Goal: Information Seeking & Learning: Learn about a topic

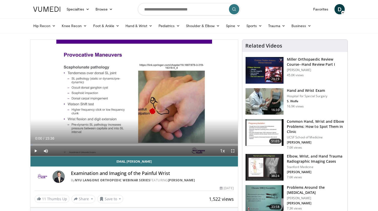
click at [36, 151] on span "Video Player" at bounding box center [35, 151] width 10 height 10
click at [45, 150] on span "Video Player" at bounding box center [46, 151] width 10 height 10
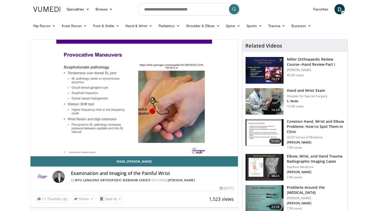
click at [36, 150] on div "10 seconds Tap to unmute" at bounding box center [133, 98] width 207 height 116
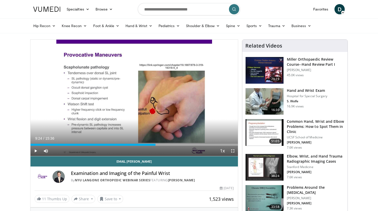
click at [293, 95] on p "Hospital for Special Surgery" at bounding box center [307, 96] width 40 height 4
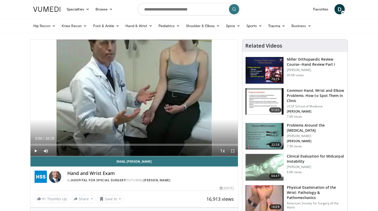
click at [36, 151] on span "Video Player" at bounding box center [35, 151] width 10 height 10
click at [34, 152] on span "Video Player" at bounding box center [35, 151] width 10 height 10
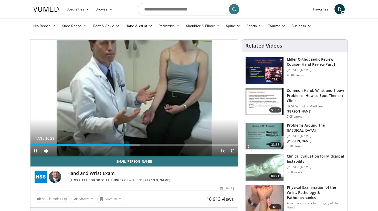
click at [34, 152] on span "Video Player" at bounding box center [35, 151] width 10 height 10
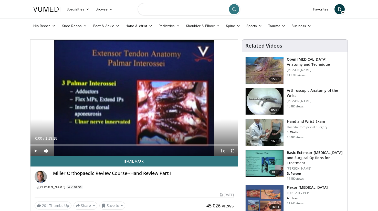
click at [166, 11] on input "Search topics, interventions" at bounding box center [189, 9] width 102 height 12
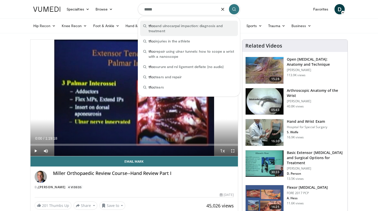
click at [158, 27] on span "tfcc and ulnocarpal impaction: diagnosis and treatment" at bounding box center [191, 28] width 86 height 10
type input "**********"
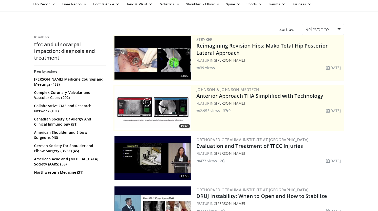
scroll to position [22, 0]
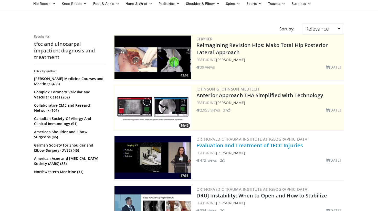
click at [217, 146] on link "Evaluation and Treatment of TFCC Injuries" at bounding box center [249, 145] width 106 height 7
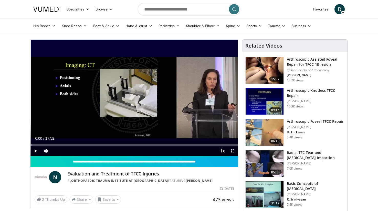
click at [35, 150] on span "Video Player" at bounding box center [35, 151] width 10 height 10
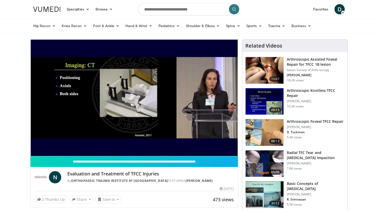
click at [35, 152] on div "10 seconds Tap to unmute" at bounding box center [133, 98] width 207 height 116
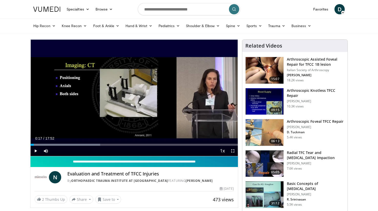
click at [36, 151] on span "Video Player" at bounding box center [35, 151] width 10 height 10
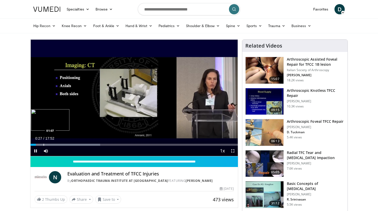
click at [44, 144] on div "Progress Bar" at bounding box center [44, 145] width 1 height 2
click at [51, 144] on div "Progress Bar" at bounding box center [51, 145] width 1 height 2
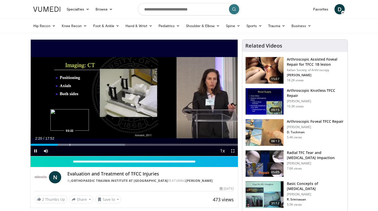
click at [70, 145] on div "Progress Bar" at bounding box center [70, 145] width 1 height 2
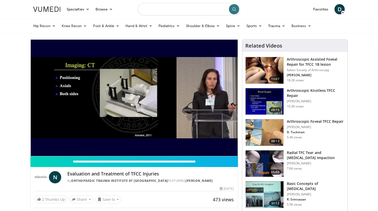
click at [155, 11] on input "Search topics, interventions" at bounding box center [189, 9] width 102 height 12
type input "**********"
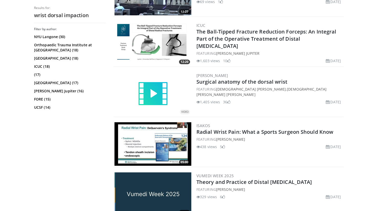
scroll to position [795, 0]
